Goal: Information Seeking & Learning: Learn about a topic

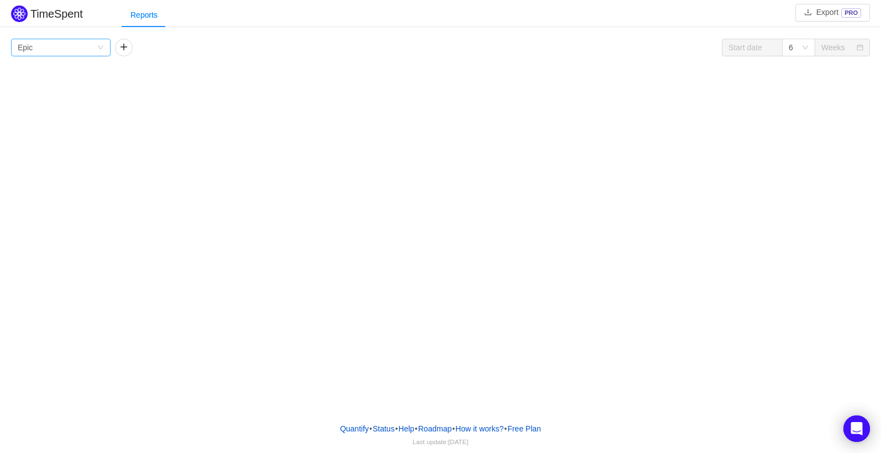
click at [71, 48] on div "Group by Epic" at bounding box center [57, 47] width 79 height 17
click at [79, 72] on li "Project" at bounding box center [61, 70] width 100 height 18
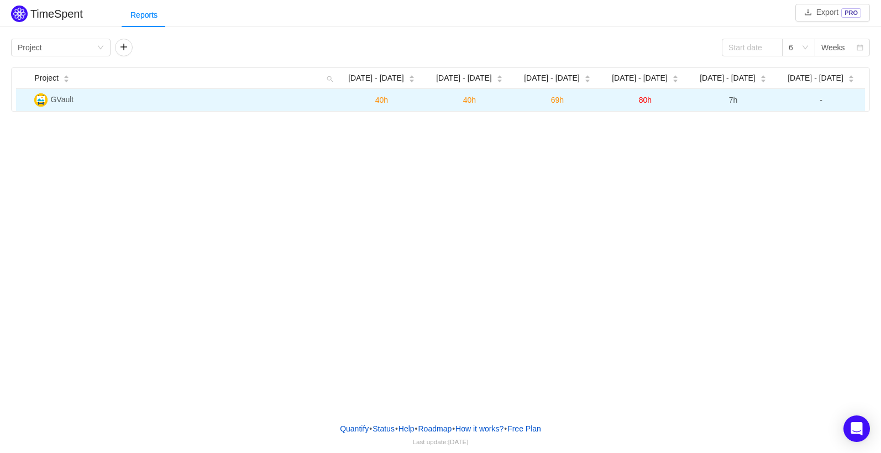
click at [820, 105] on span "-" at bounding box center [821, 100] width 3 height 9
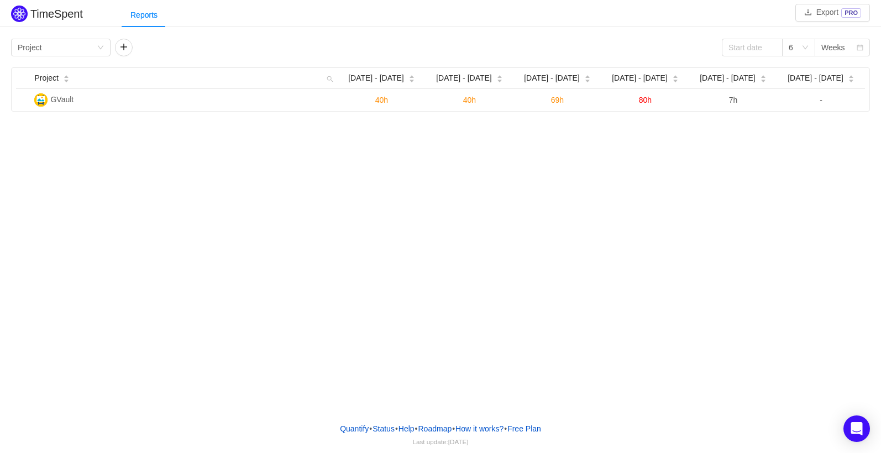
click at [424, 301] on div "TimeSpent Export PRO Reports Group by Project 6 Weeks Project Sep 1 - 7 Sep 8 -…" at bounding box center [440, 207] width 881 height 414
click at [95, 56] on div "Group by Project" at bounding box center [61, 48] width 100 height 18
click at [95, 53] on div "Group by Project" at bounding box center [57, 47] width 79 height 17
click at [80, 48] on div "Group by Project" at bounding box center [57, 47] width 79 height 17
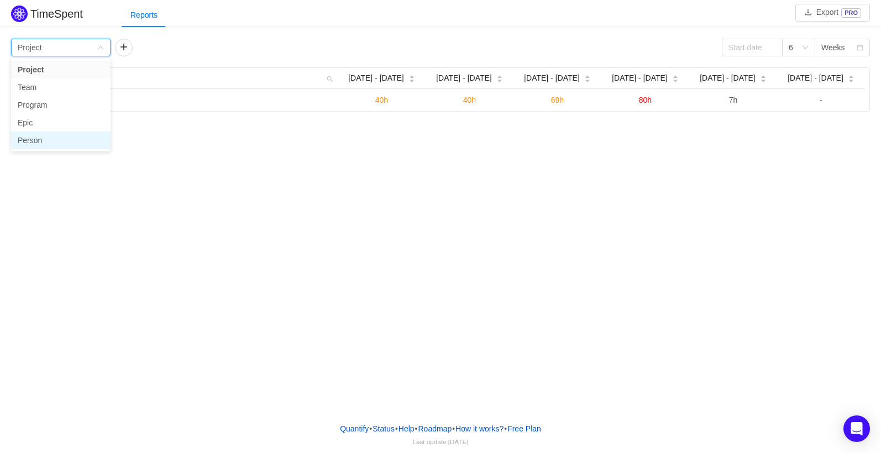
click at [48, 143] on li "Person" at bounding box center [61, 141] width 100 height 18
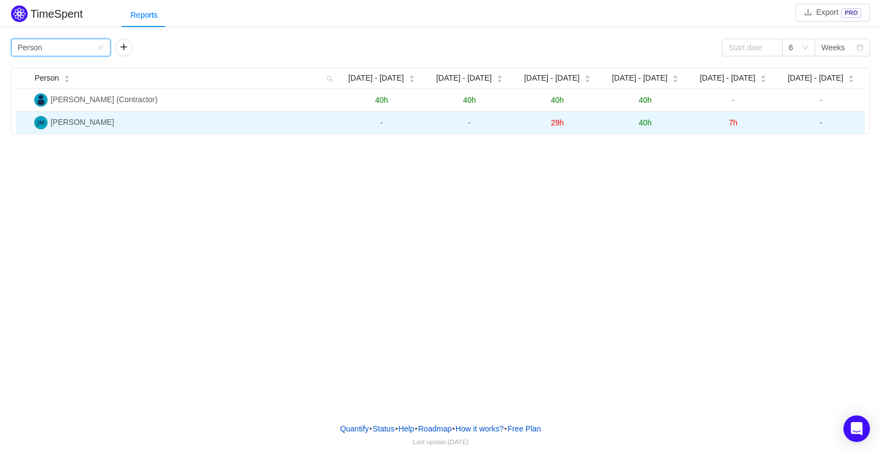
click at [732, 123] on span "7h" at bounding box center [733, 122] width 9 height 9
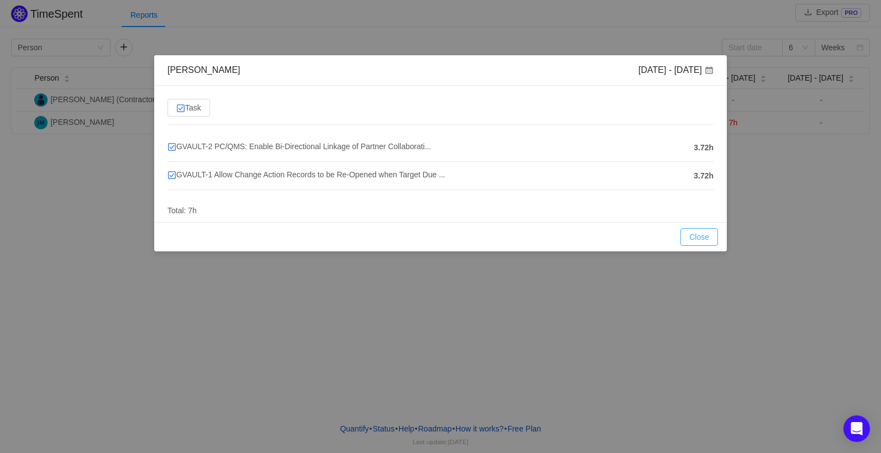
click at [708, 235] on button "Close" at bounding box center [700, 237] width 38 height 18
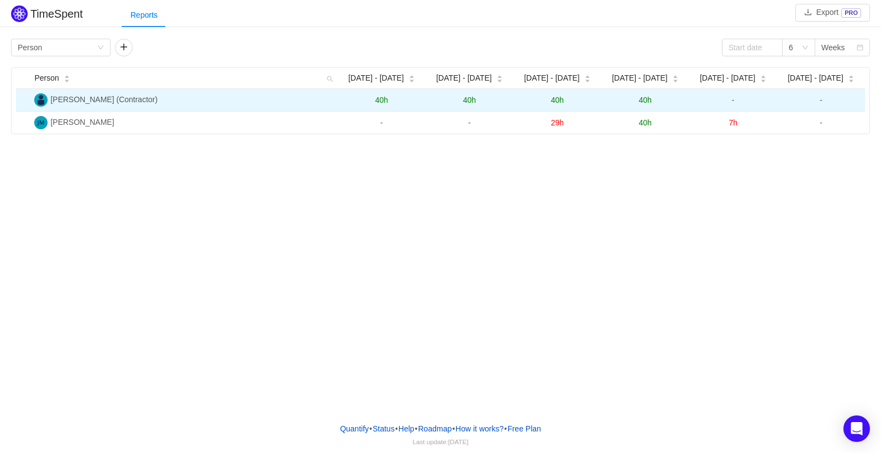
click at [641, 102] on span "40h" at bounding box center [645, 100] width 13 height 9
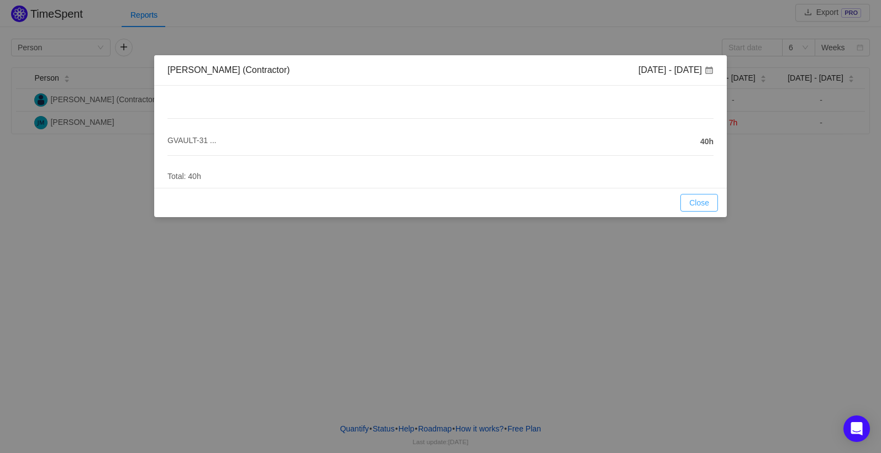
click at [710, 210] on button "Close" at bounding box center [700, 203] width 38 height 18
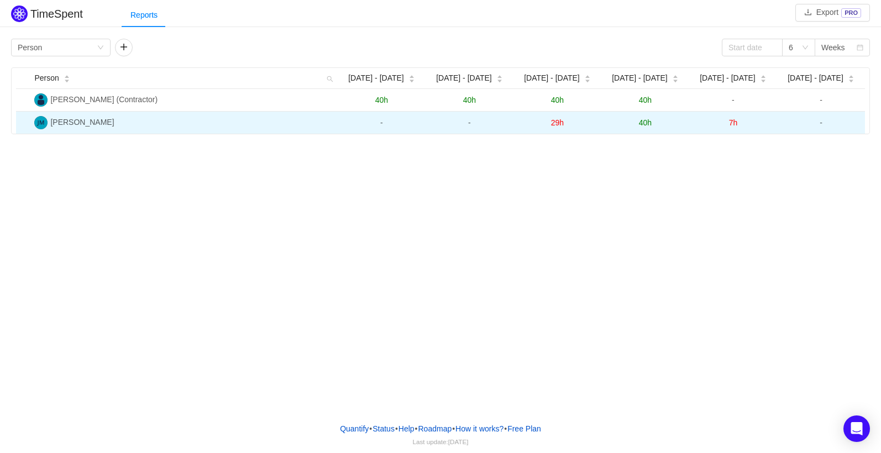
click at [735, 125] on span "7h" at bounding box center [733, 122] width 9 height 9
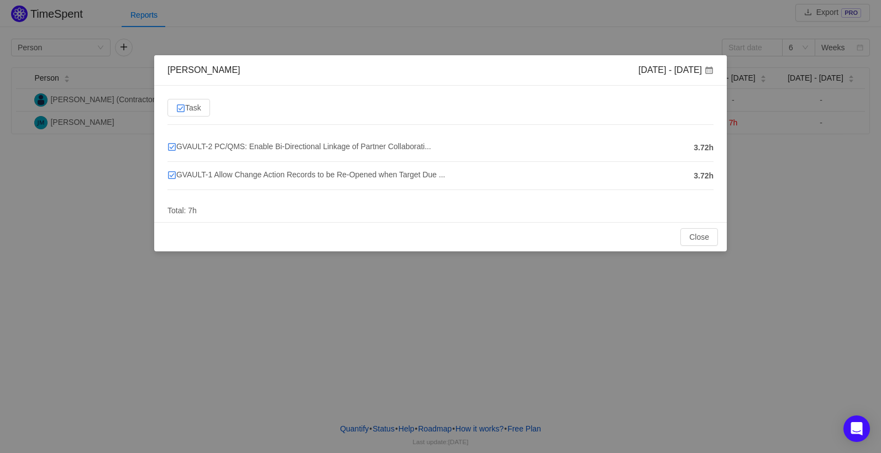
click at [780, 213] on div "[PERSON_NAME] [DATE] - [DATE] Task GVAULT-2 PC/QMS: Enable Bi-Directional Linka…" at bounding box center [440, 226] width 881 height 453
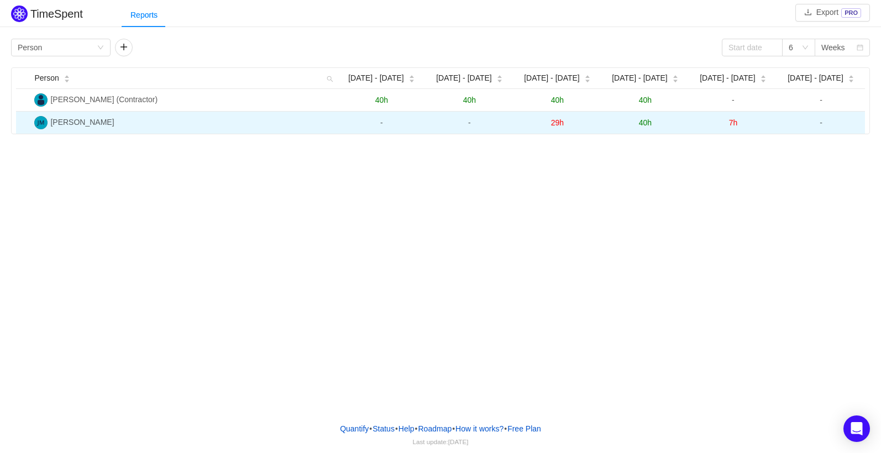
click at [644, 122] on span "40h" at bounding box center [645, 122] width 13 height 9
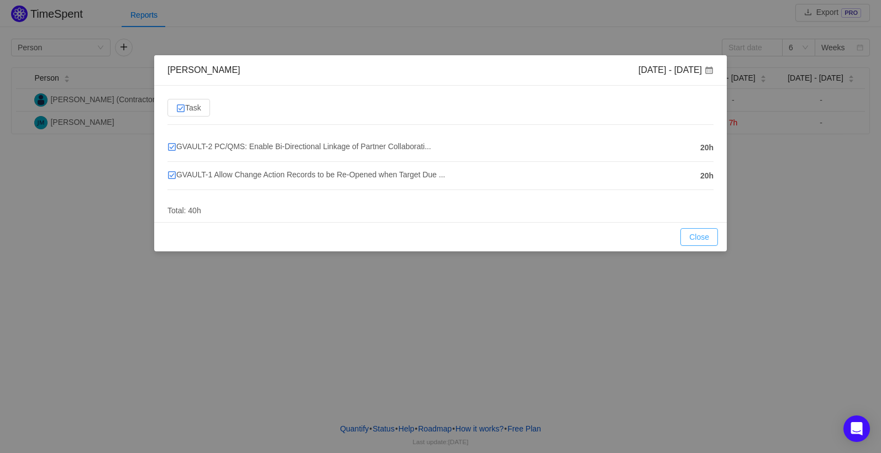
click at [706, 236] on button "Close" at bounding box center [700, 237] width 38 height 18
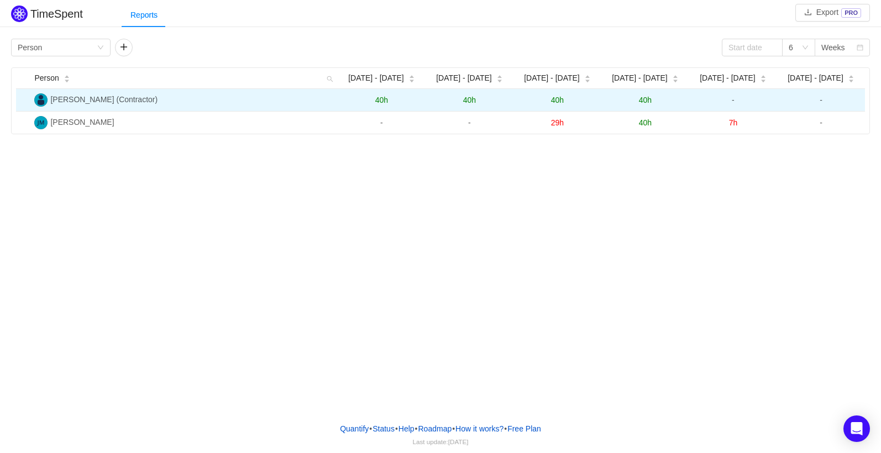
click at [824, 103] on td "-" at bounding box center [822, 100] width 88 height 23
click at [821, 101] on span "-" at bounding box center [821, 100] width 3 height 9
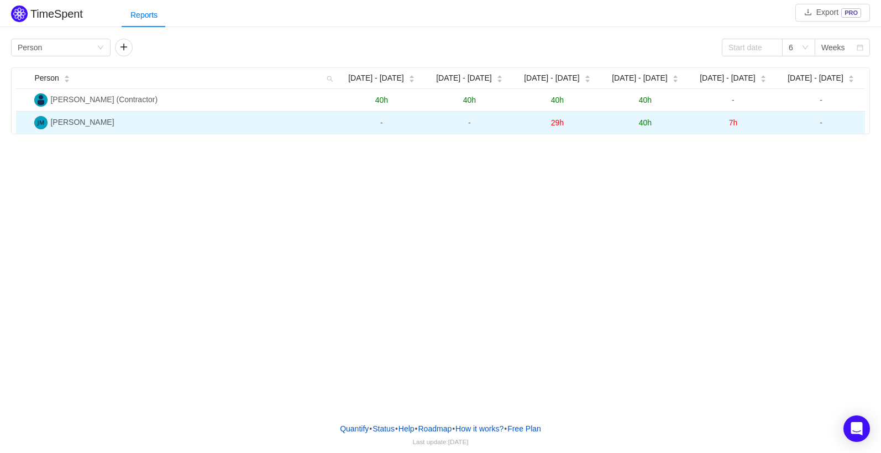
click at [822, 131] on td "-" at bounding box center [822, 123] width 88 height 22
click at [822, 126] on span "-" at bounding box center [821, 122] width 3 height 9
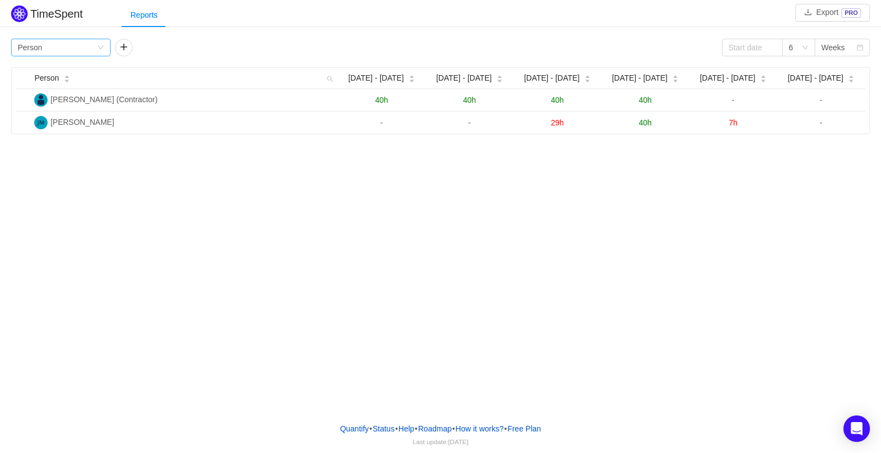
click at [84, 49] on div "Group by Person" at bounding box center [57, 47] width 79 height 17
click at [44, 119] on li "Epic" at bounding box center [61, 123] width 100 height 18
